Goal: Task Accomplishment & Management: Use online tool/utility

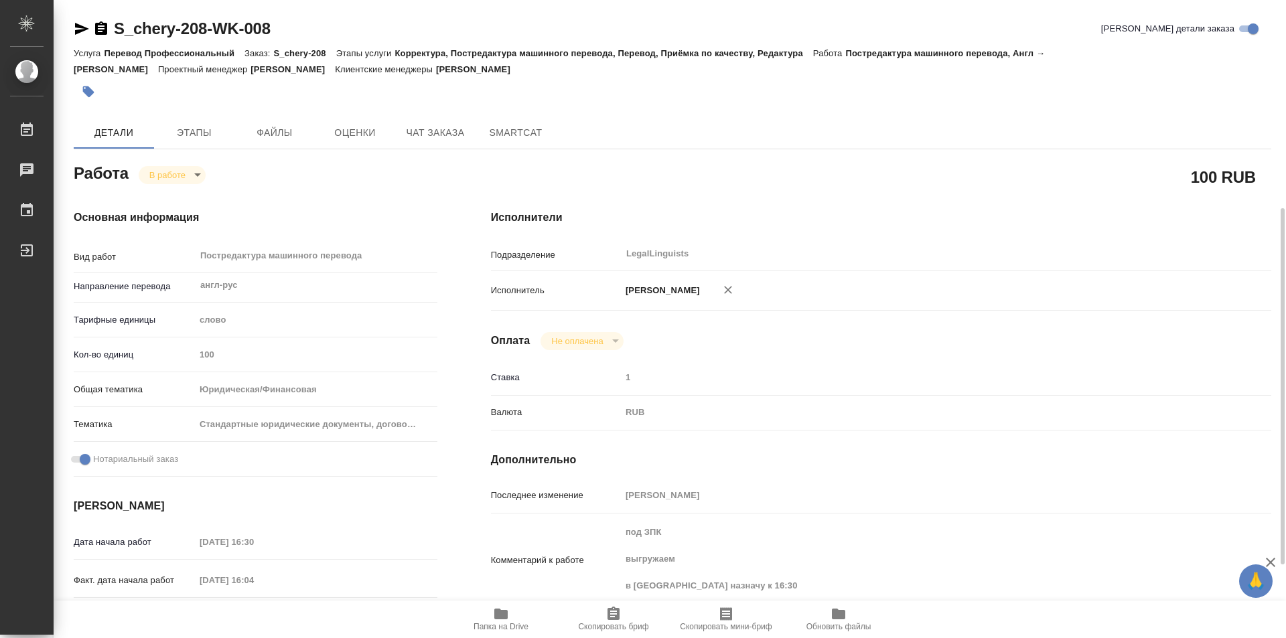
scroll to position [134, 0]
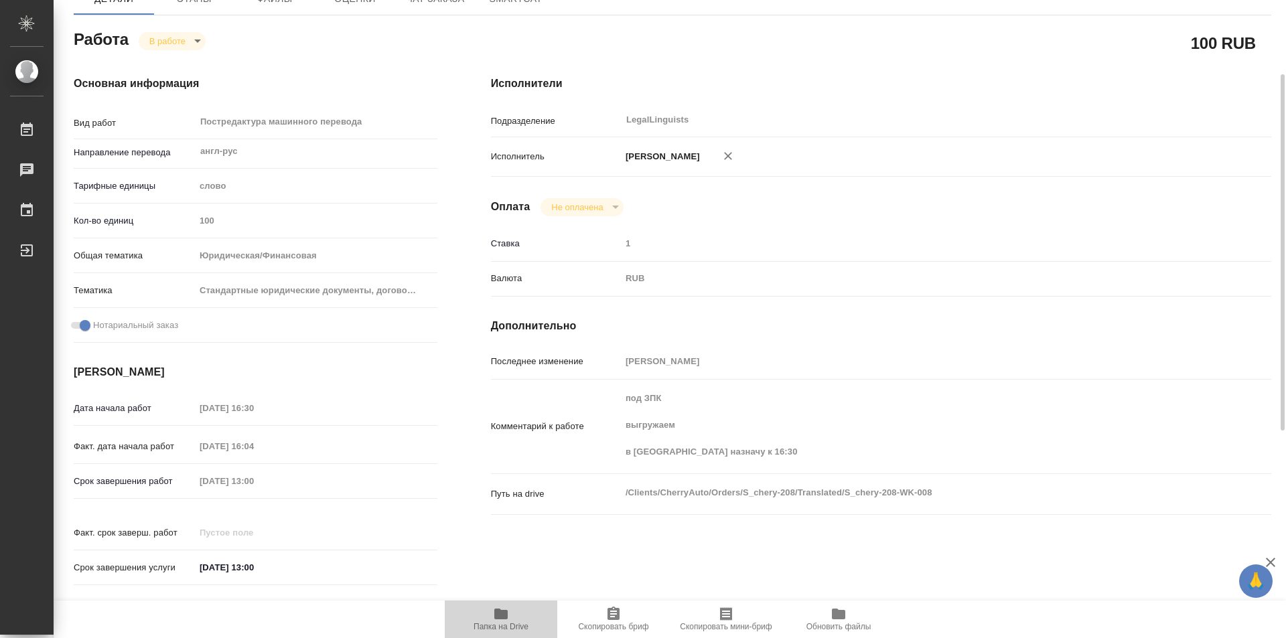
click at [496, 621] on icon "button" at bounding box center [501, 614] width 16 height 16
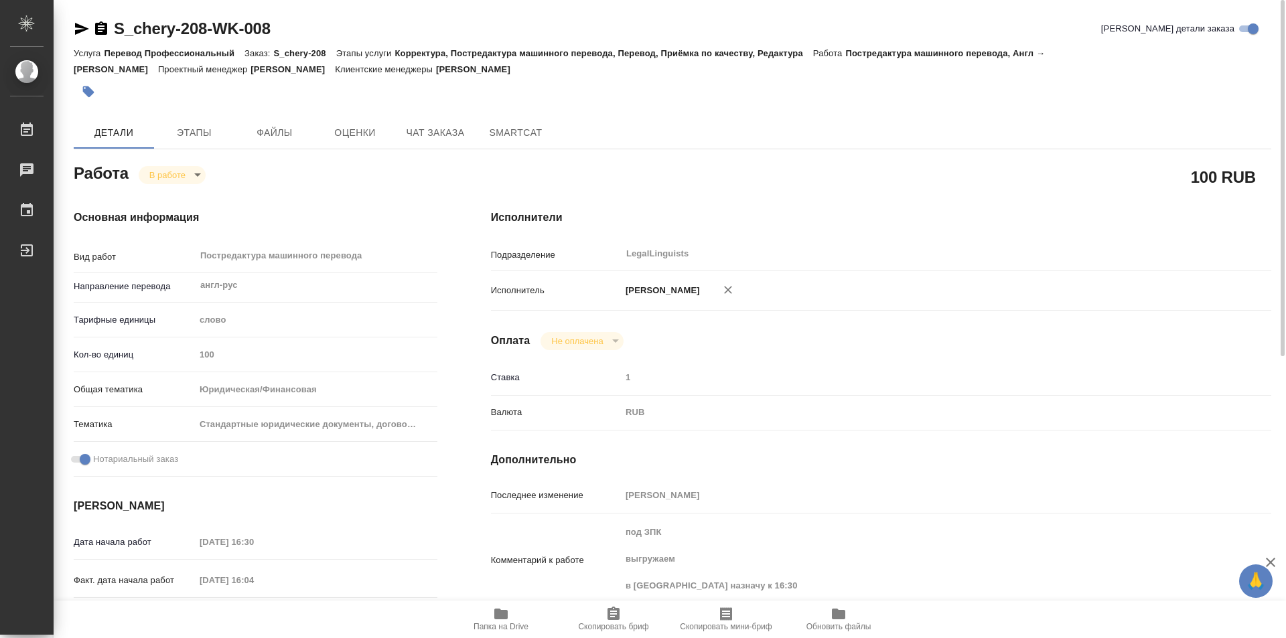
click at [97, 21] on icon "button" at bounding box center [101, 29] width 16 height 16
click at [196, 175] on body "🙏 .cls-1 fill:#fff; AWATERA Kozinets [PERSON_NAME] 0 Чаты График Выйти S_chery-…" at bounding box center [643, 319] width 1286 height 638
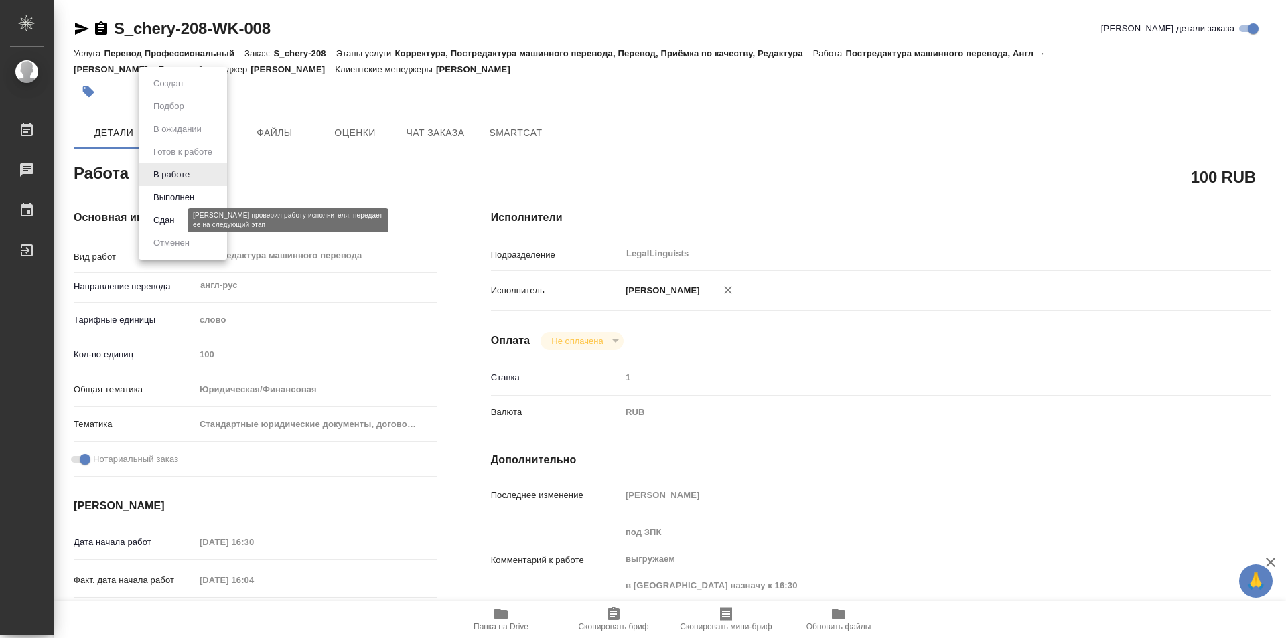
click at [174, 222] on button "Сдан" at bounding box center [163, 220] width 29 height 15
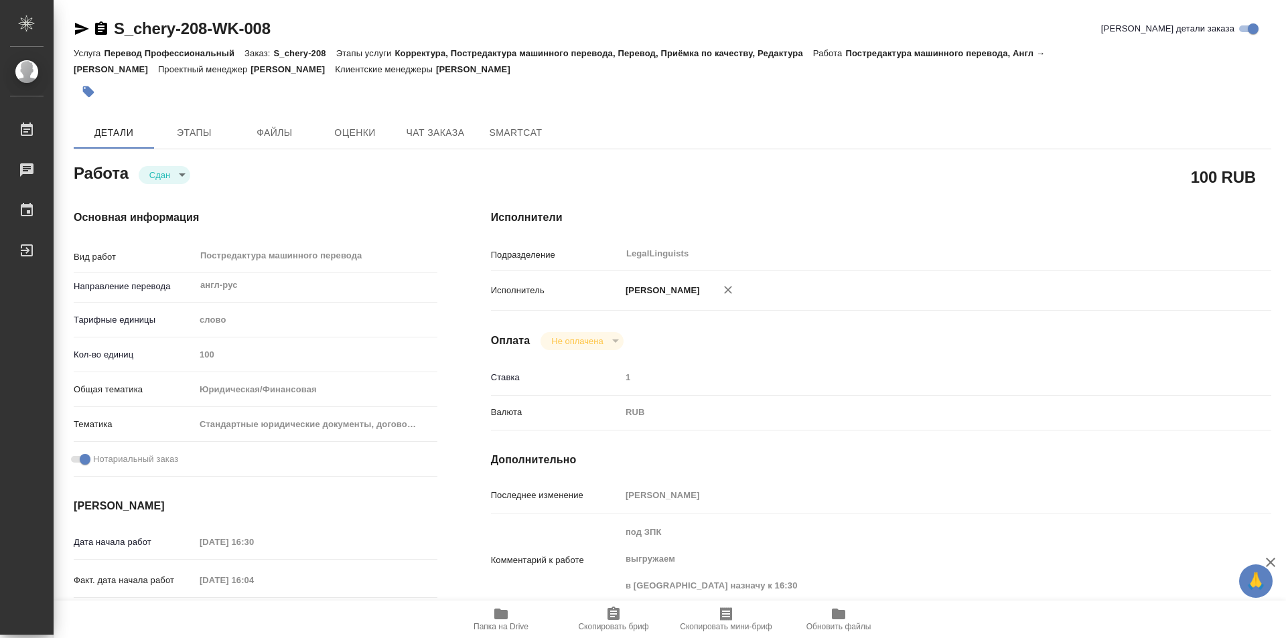
type textarea "x"
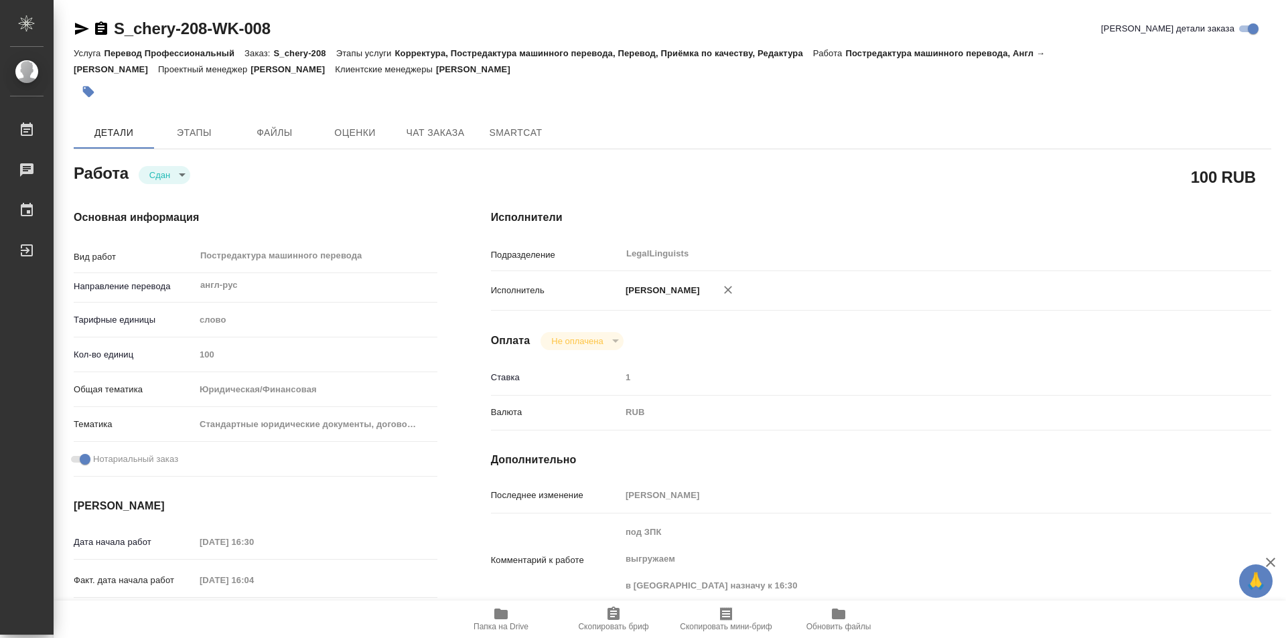
type textarea "x"
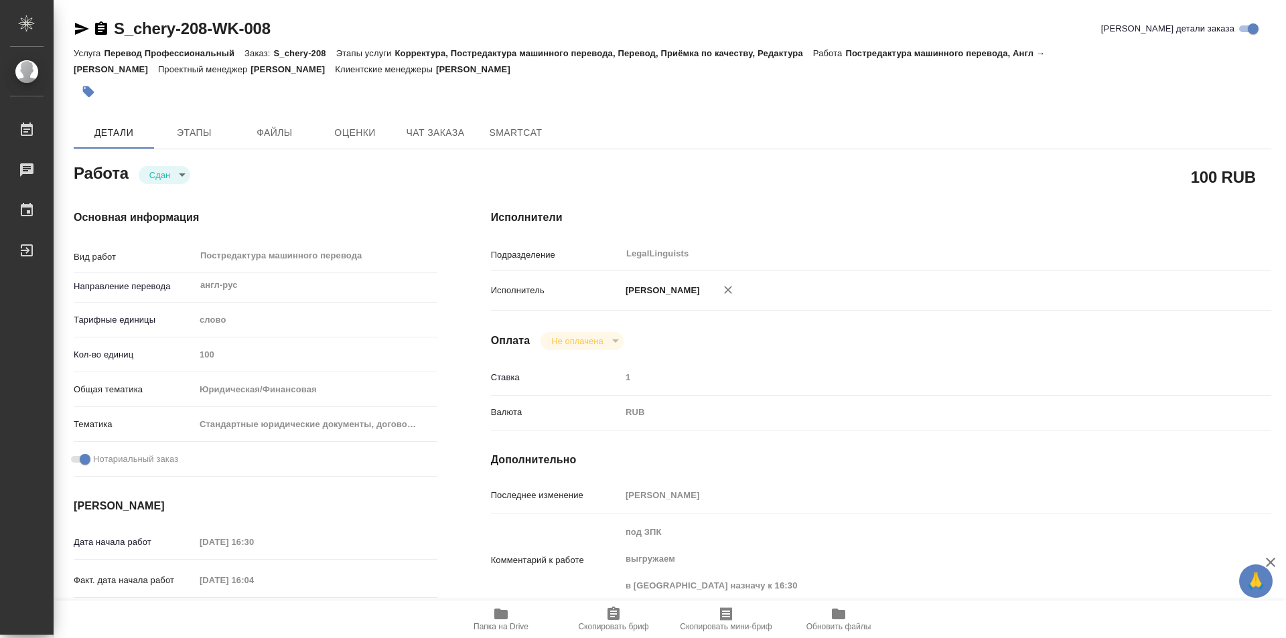
type textarea "x"
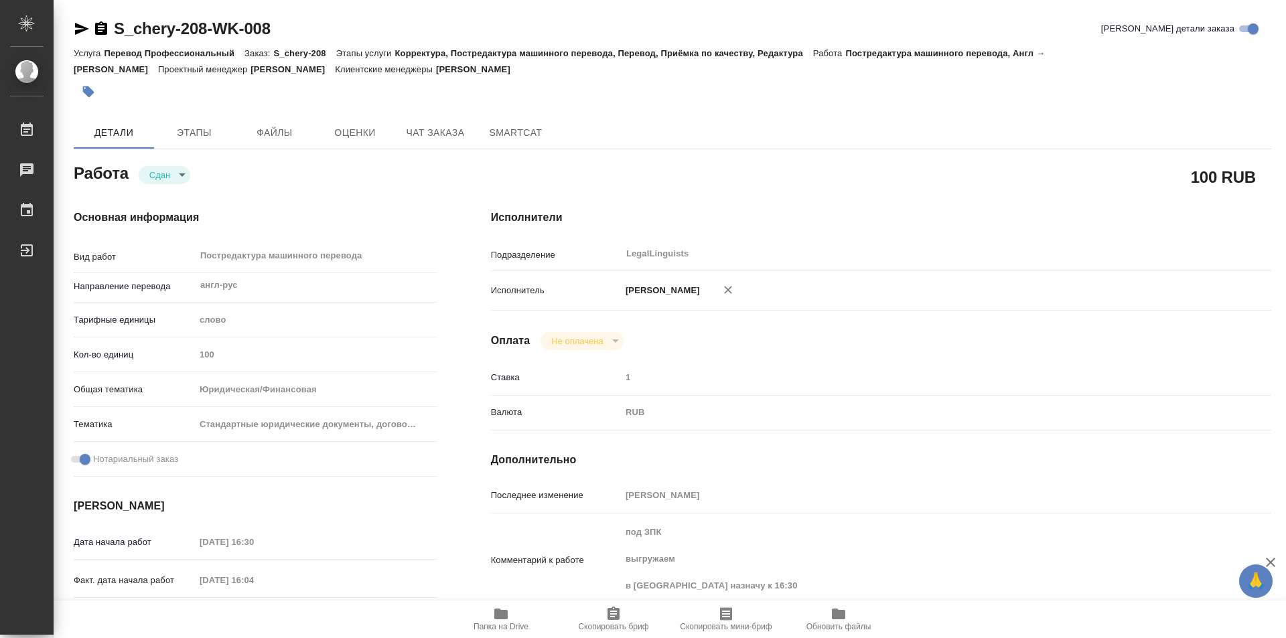
type textarea "x"
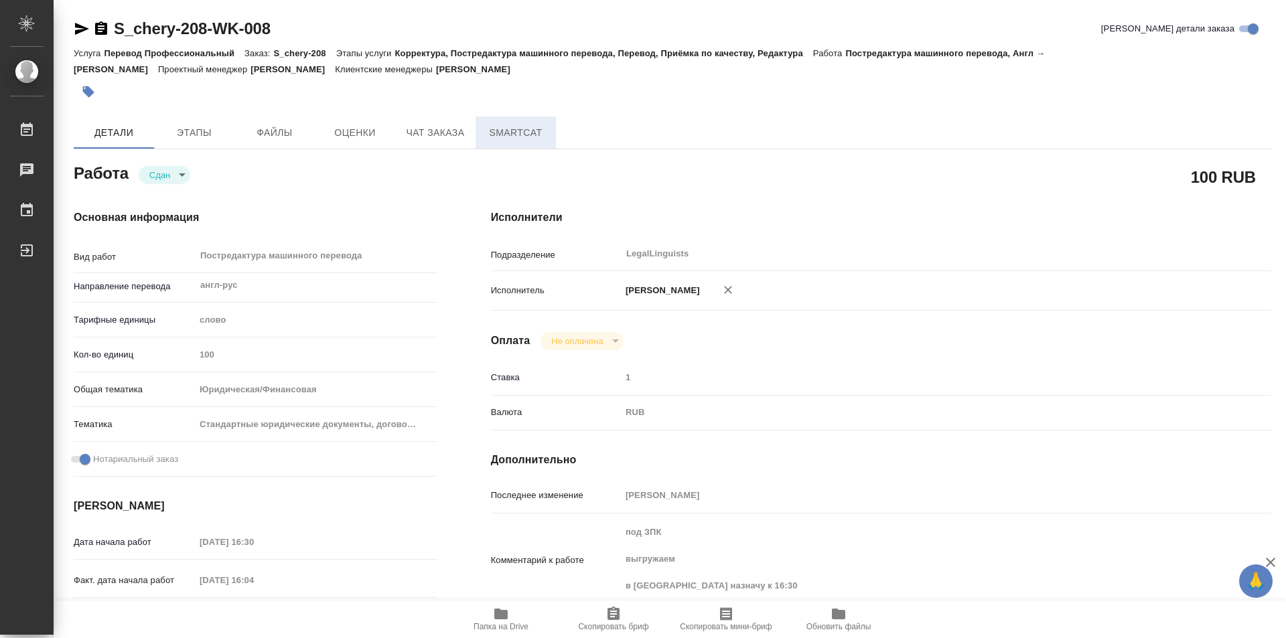
click at [504, 135] on span "SmartCat" at bounding box center [516, 133] width 64 height 17
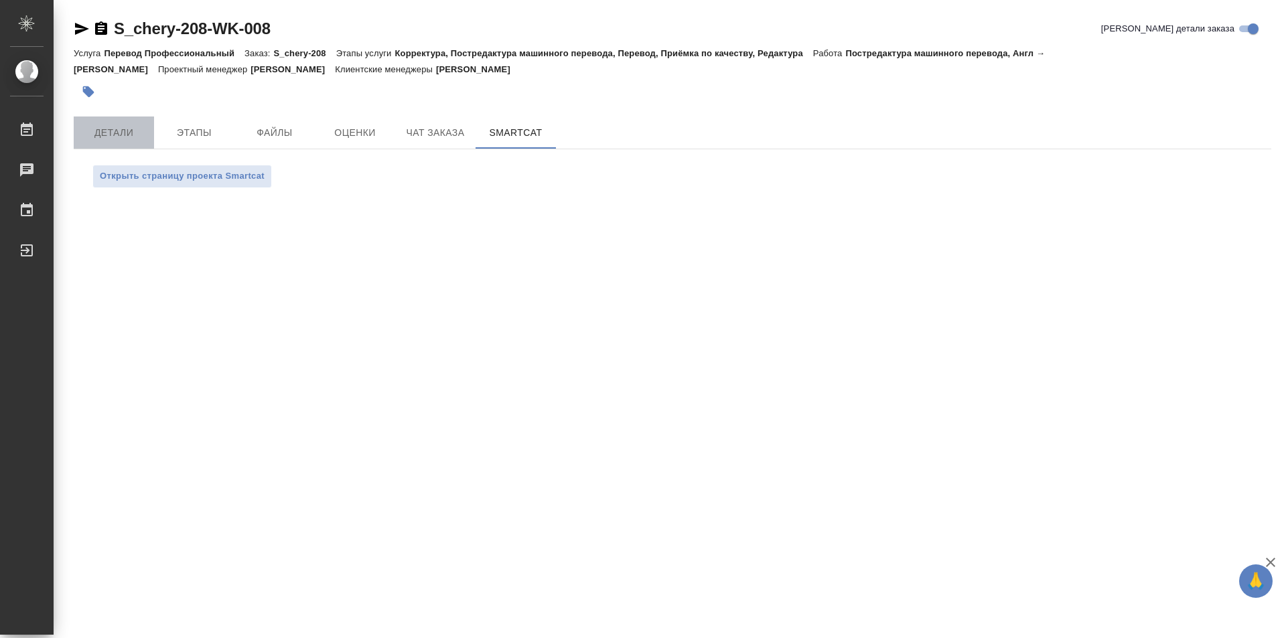
click at [96, 139] on span "Детали" at bounding box center [114, 133] width 64 height 17
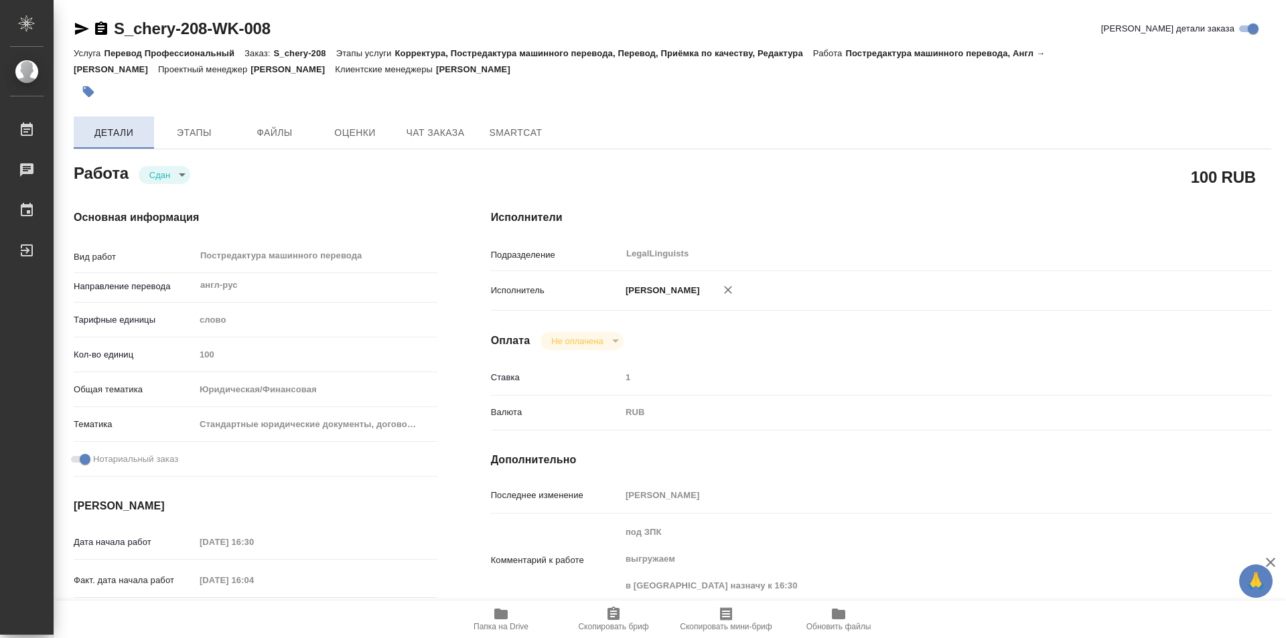
type textarea "x"
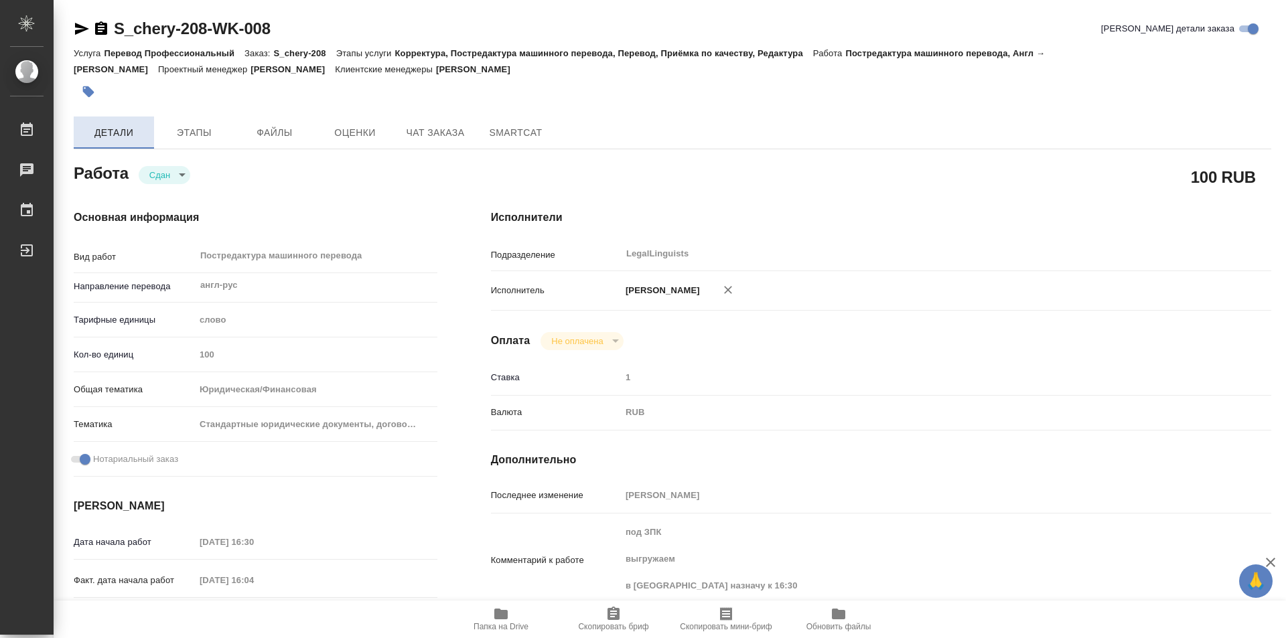
type textarea "x"
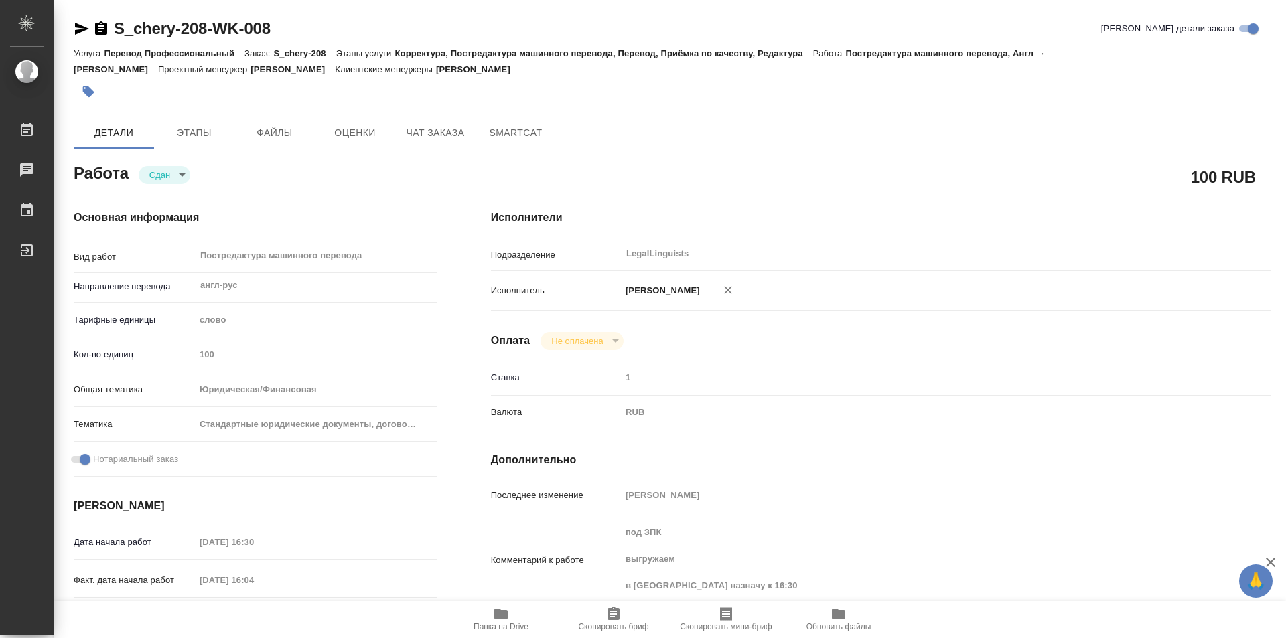
type textarea "x"
